Goal: Task Accomplishment & Management: Manage account settings

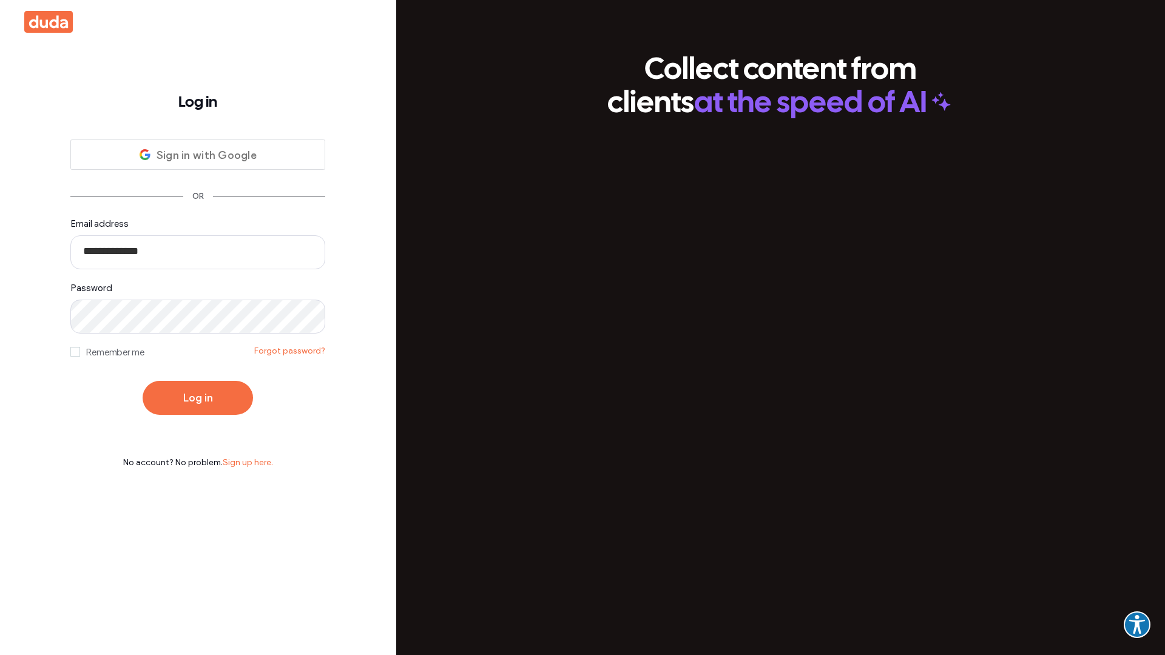
type input "**********"
click at [198, 398] on button "Log in" at bounding box center [198, 398] width 110 height 34
type input "**********"
click at [198, 398] on button "Log in" at bounding box center [198, 398] width 110 height 34
